Goal: Task Accomplishment & Management: Use online tool/utility

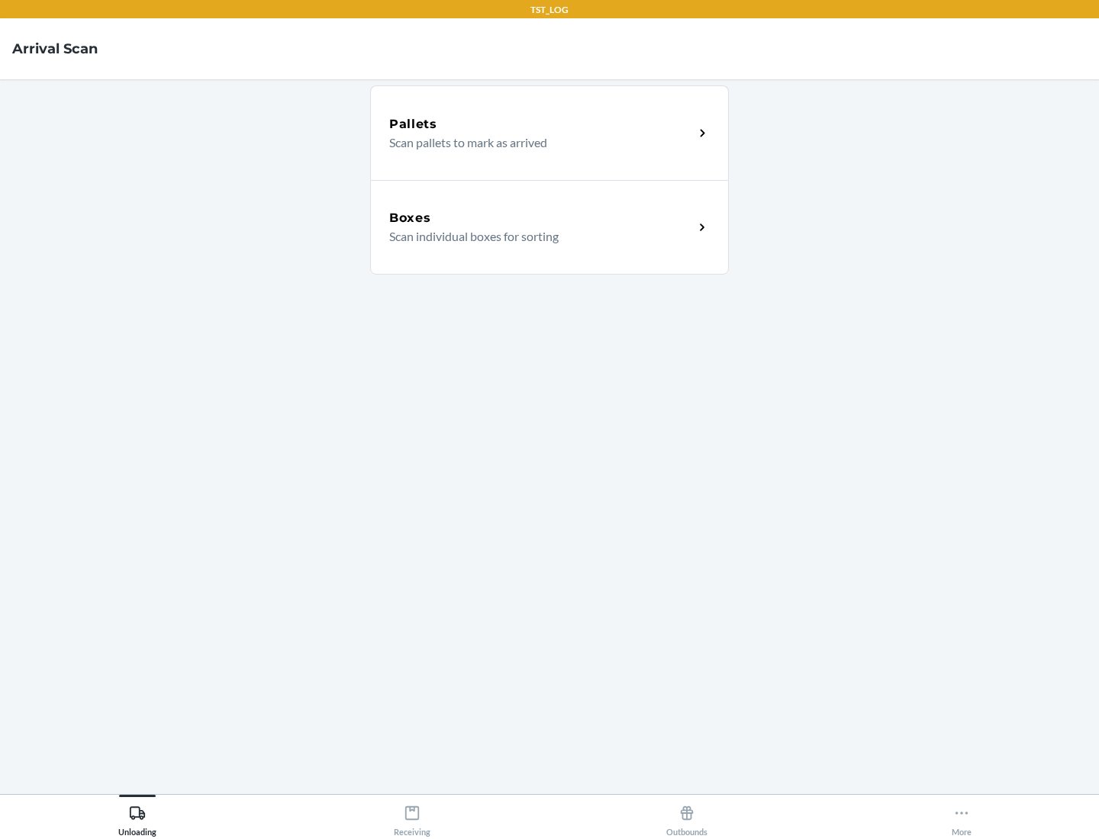
click at [541, 218] on div "Boxes" at bounding box center [541, 218] width 304 height 18
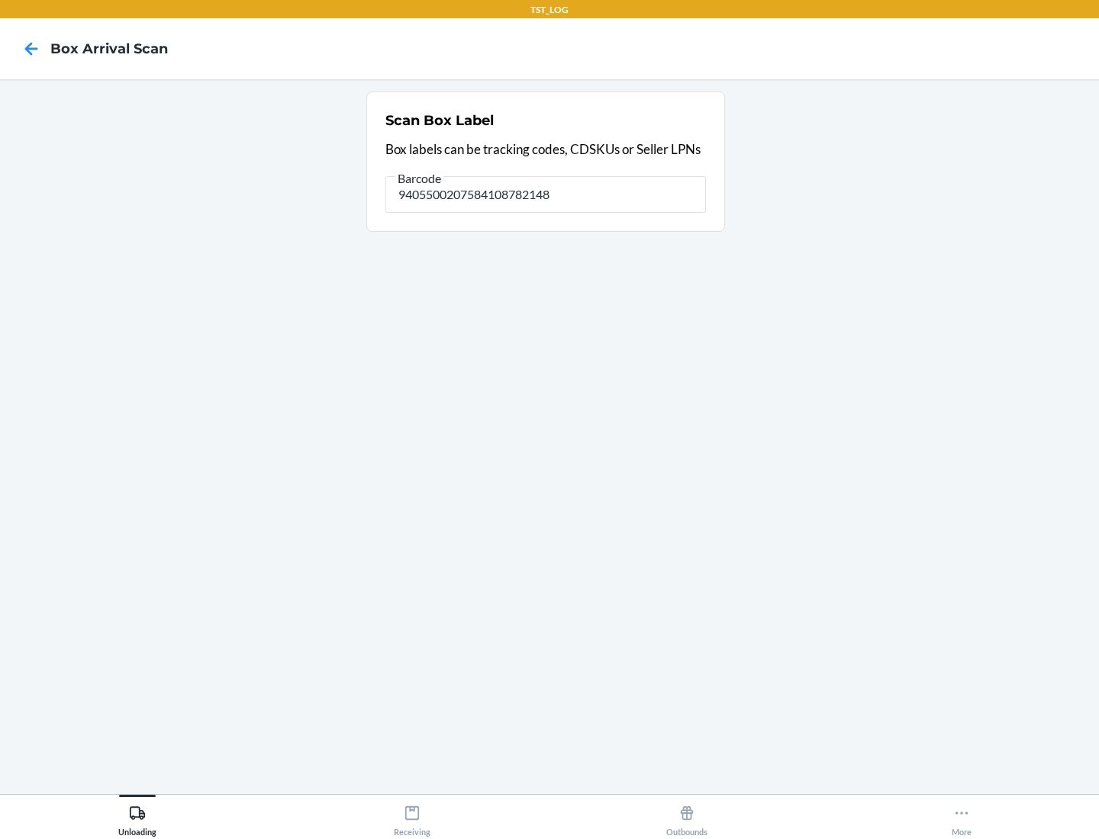
type input "9405500207584108782148"
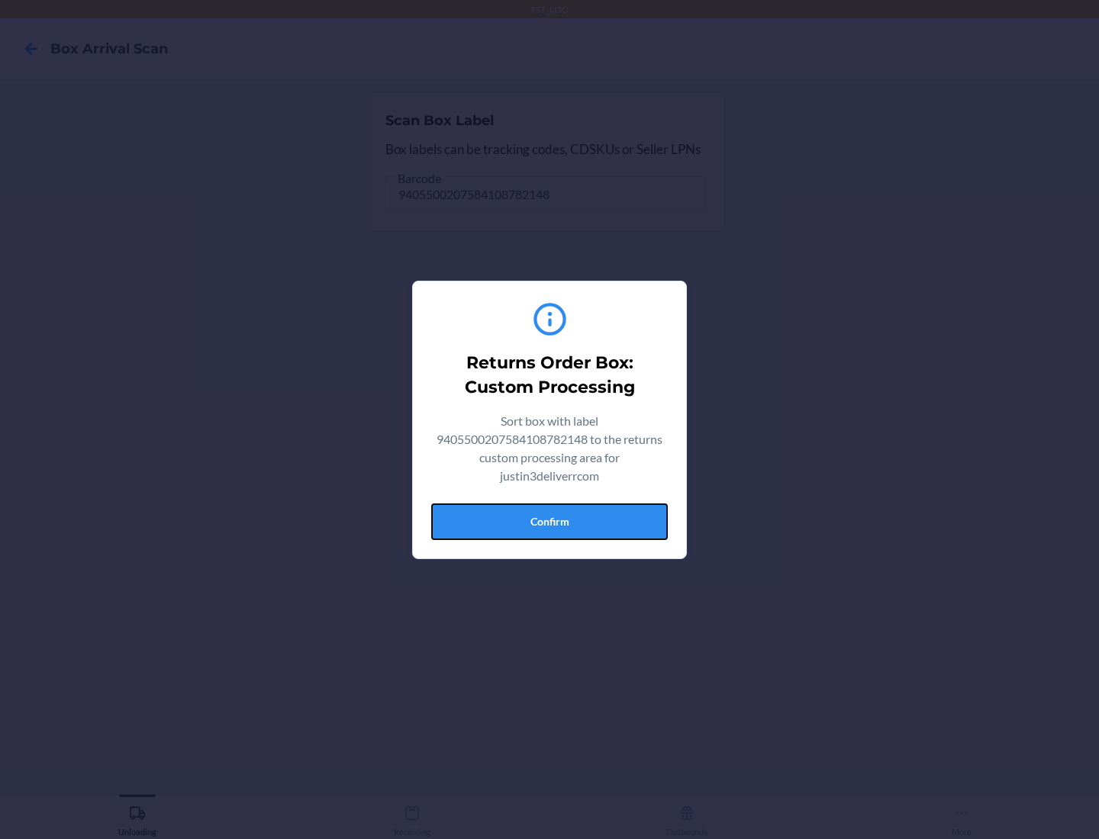
click at [549, 521] on button "Confirm" at bounding box center [549, 522] width 236 height 37
